Goal: Information Seeking & Learning: Stay updated

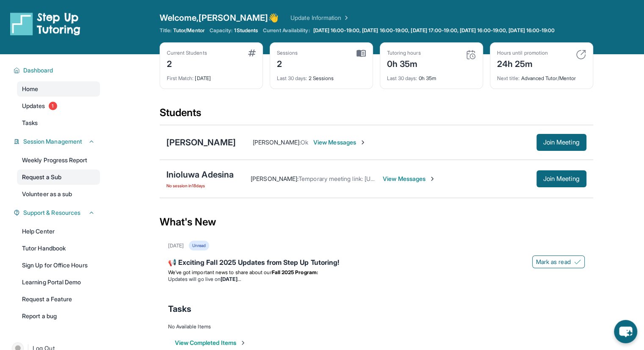
click at [47, 181] on link "Request a Sub" at bounding box center [58, 176] width 83 height 15
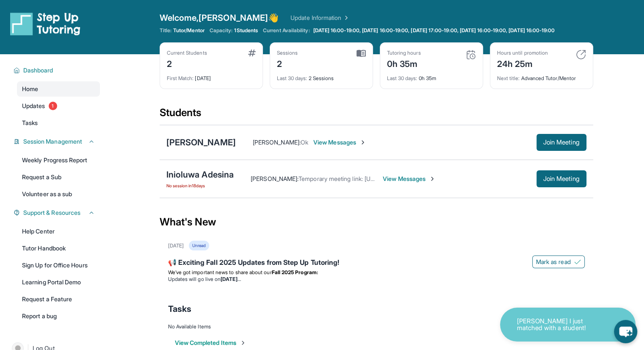
click at [333, 146] on span "View Messages" at bounding box center [339, 142] width 53 height 8
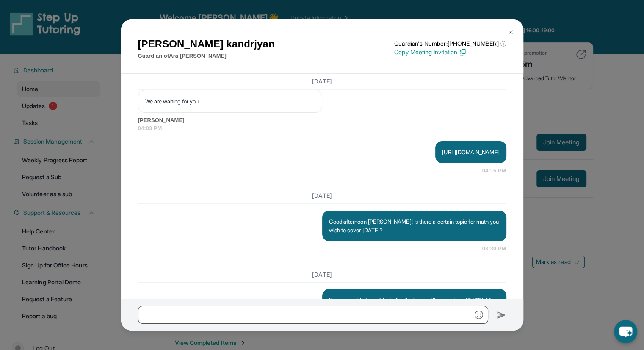
scroll to position [1437, 0]
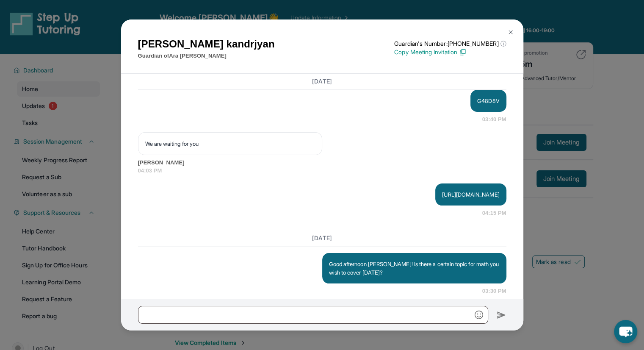
click at [511, 31] on img at bounding box center [510, 32] width 7 height 7
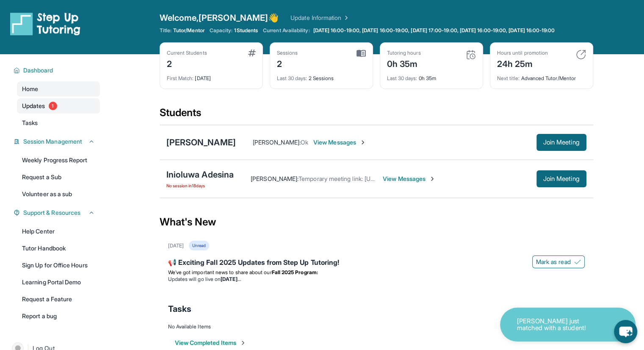
click at [63, 112] on link "Updates 1" at bounding box center [58, 105] width 83 height 15
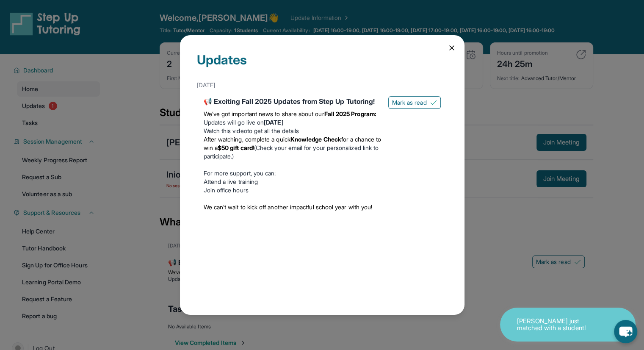
click at [487, 222] on div "Updates [DATE] 📢 Exciting Fall 2025 Updates from Step Up Tutoring! We’ve got im…" at bounding box center [322, 175] width 644 height 350
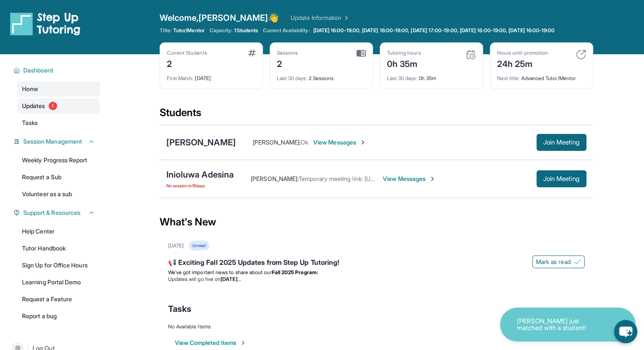
click at [54, 110] on span "1" at bounding box center [53, 106] width 8 height 8
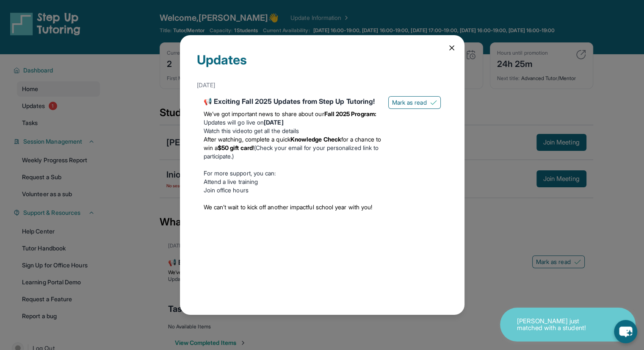
click at [523, 295] on div "Updates [DATE] 📢 Exciting Fall 2025 Updates from Step Up Tutoring! We’ve got im…" at bounding box center [322, 175] width 644 height 350
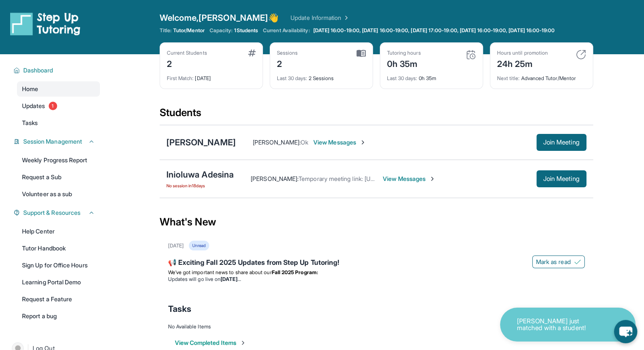
click at [530, 318] on p "[PERSON_NAME] just matched with a student!" at bounding box center [559, 324] width 85 height 14
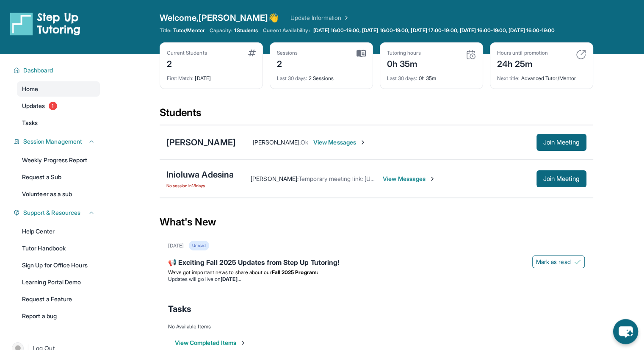
click at [635, 328] on icon "chat-button" at bounding box center [625, 331] width 25 height 25
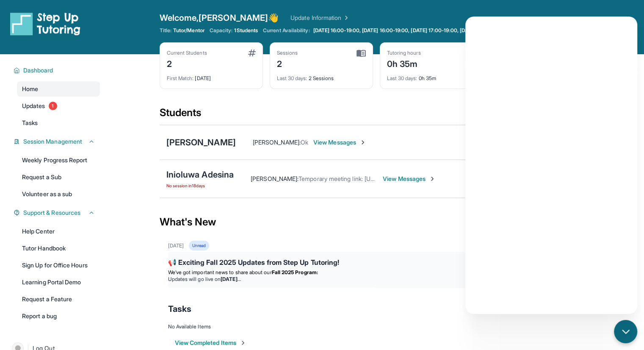
click at [356, 276] on p "We’ve got important news to share about our Fall 2025 Program:" at bounding box center [376, 272] width 416 height 7
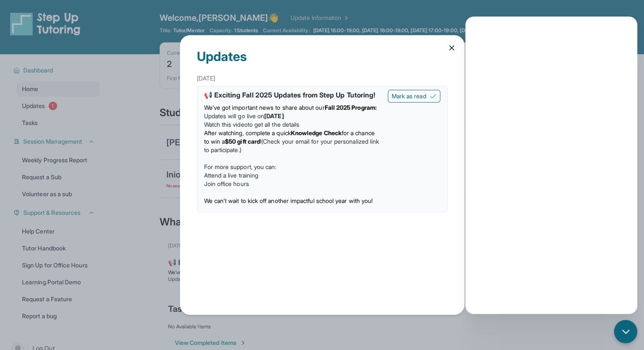
click at [125, 226] on div "Updates [DATE] 📢 Exciting Fall 2025 Updates from Step Up Tutoring! We’ve got im…" at bounding box center [322, 175] width 644 height 350
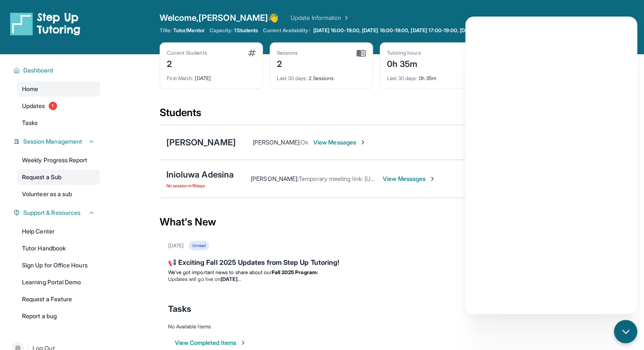
click at [51, 185] on link "Request a Sub" at bounding box center [58, 176] width 83 height 15
click at [330, 221] on div "What's New" at bounding box center [376, 221] width 433 height 37
